Goal: Navigation & Orientation: Find specific page/section

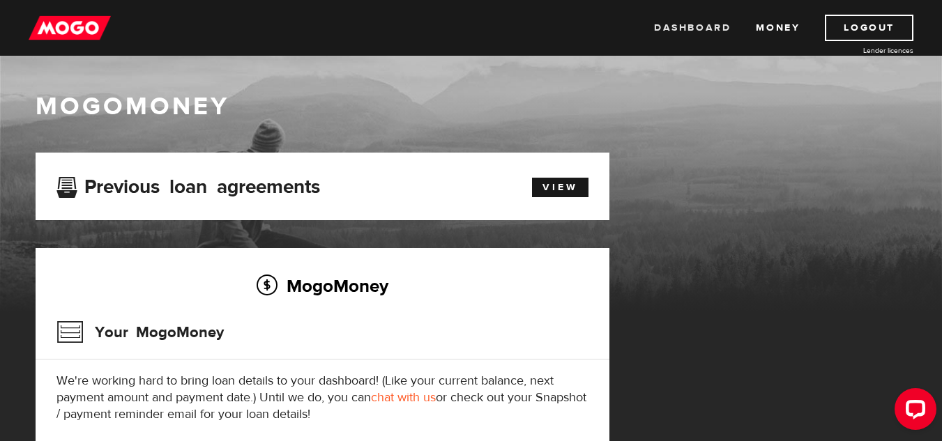
click at [666, 20] on link "Dashboard" at bounding box center [692, 28] width 77 height 26
click at [556, 192] on link "View" at bounding box center [560, 188] width 56 height 20
click at [694, 25] on link "Dashboard" at bounding box center [692, 28] width 77 height 26
click at [558, 194] on link "View" at bounding box center [560, 188] width 56 height 20
